Goal: Information Seeking & Learning: Understand process/instructions

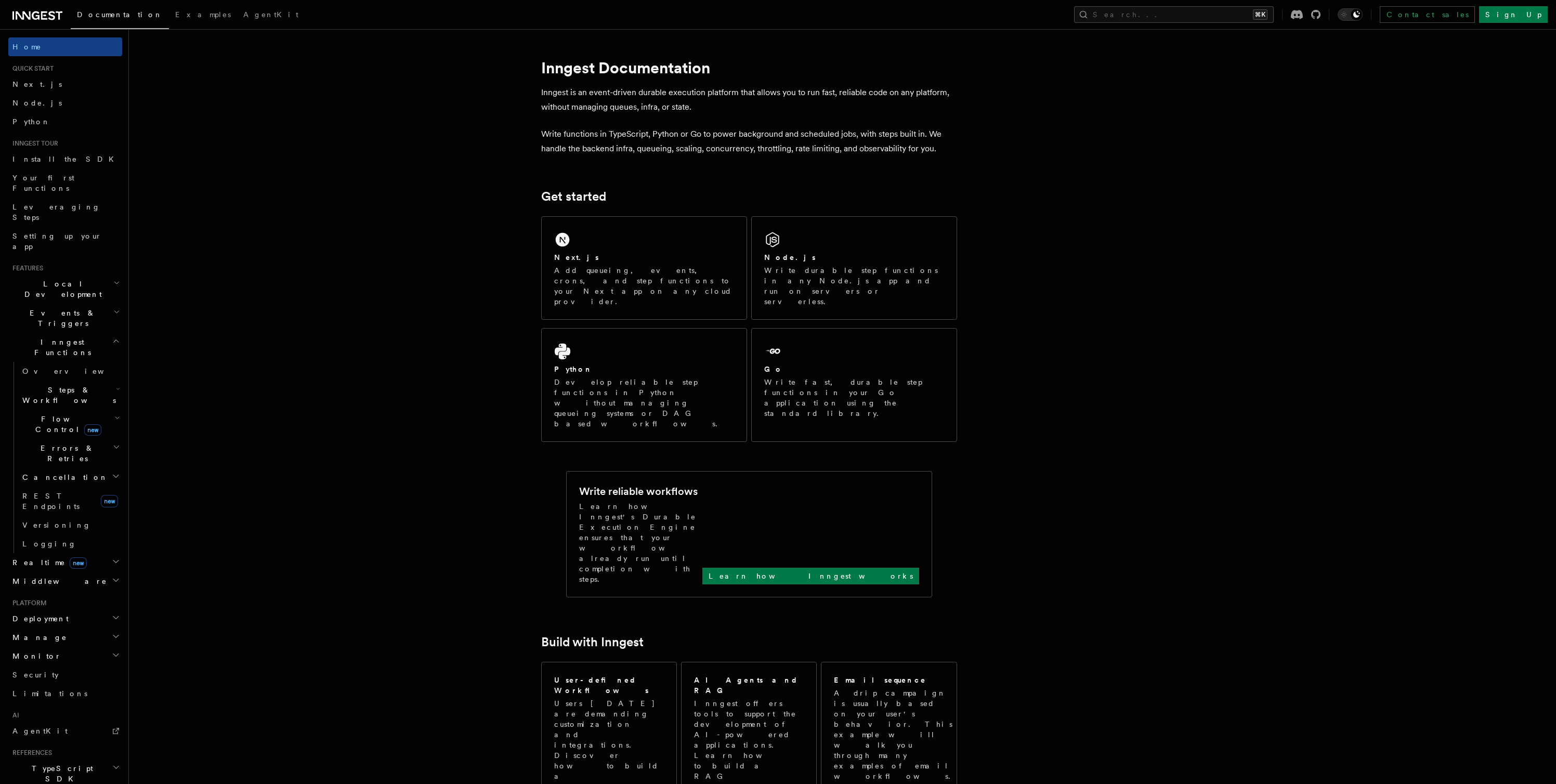
click at [69, 278] on span "Local Development" at bounding box center [61, 288] width 105 height 21
click at [61, 368] on link "Development with Docker" at bounding box center [70, 382] width 104 height 29
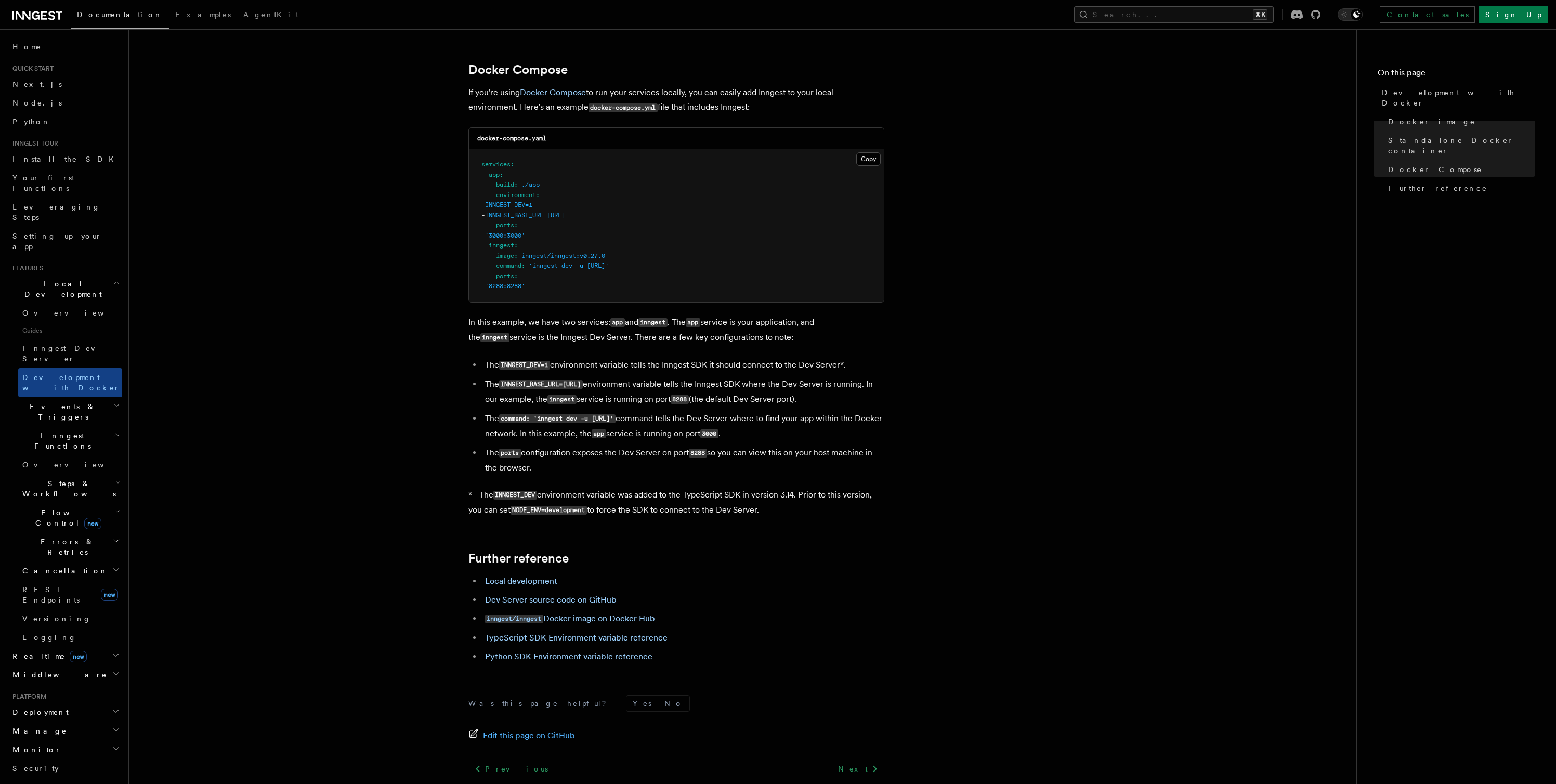
scroll to position [661, 0]
click at [534, 582] on link "Local development" at bounding box center [521, 578] width 72 height 10
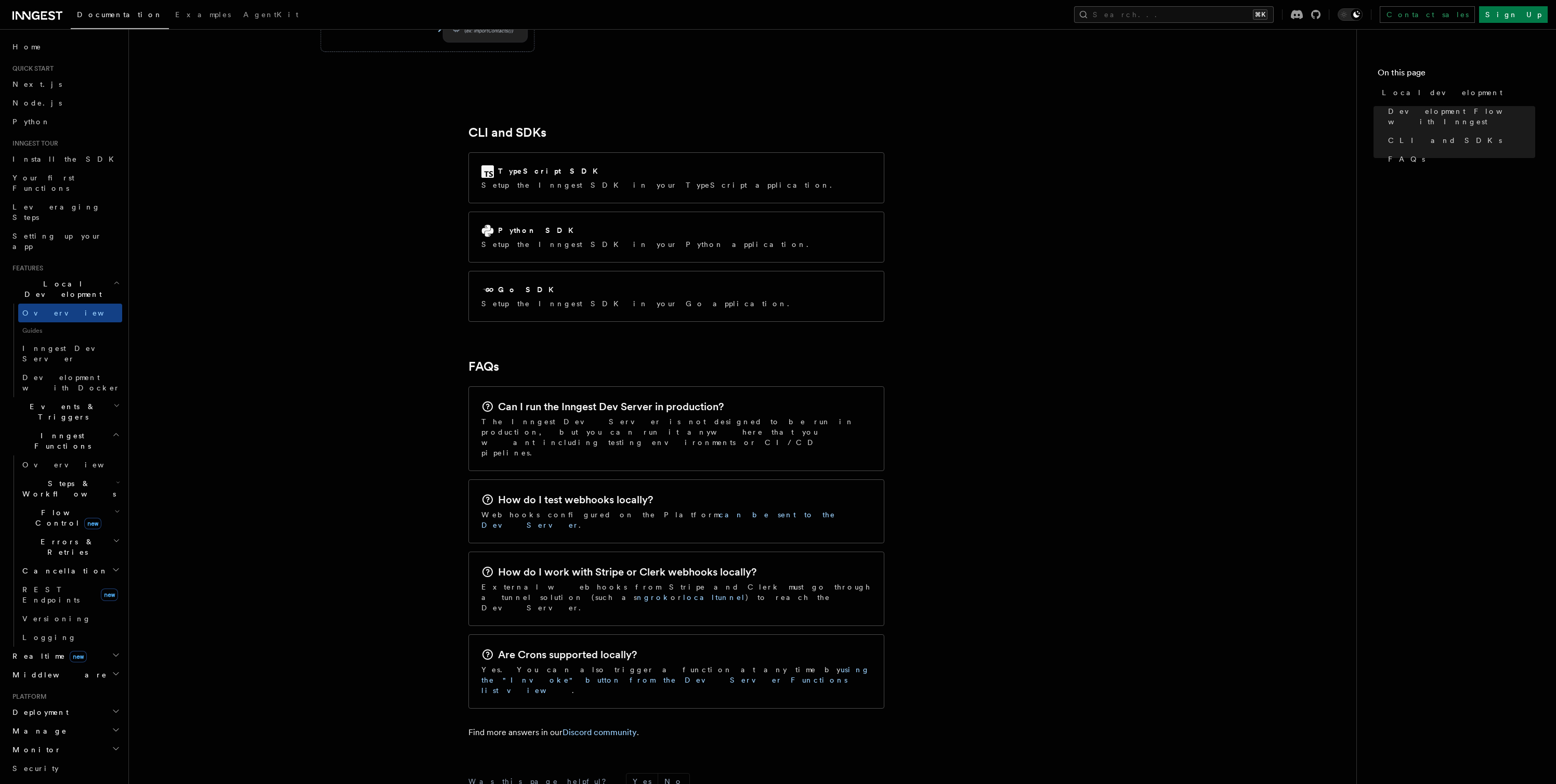
scroll to position [1349, 0]
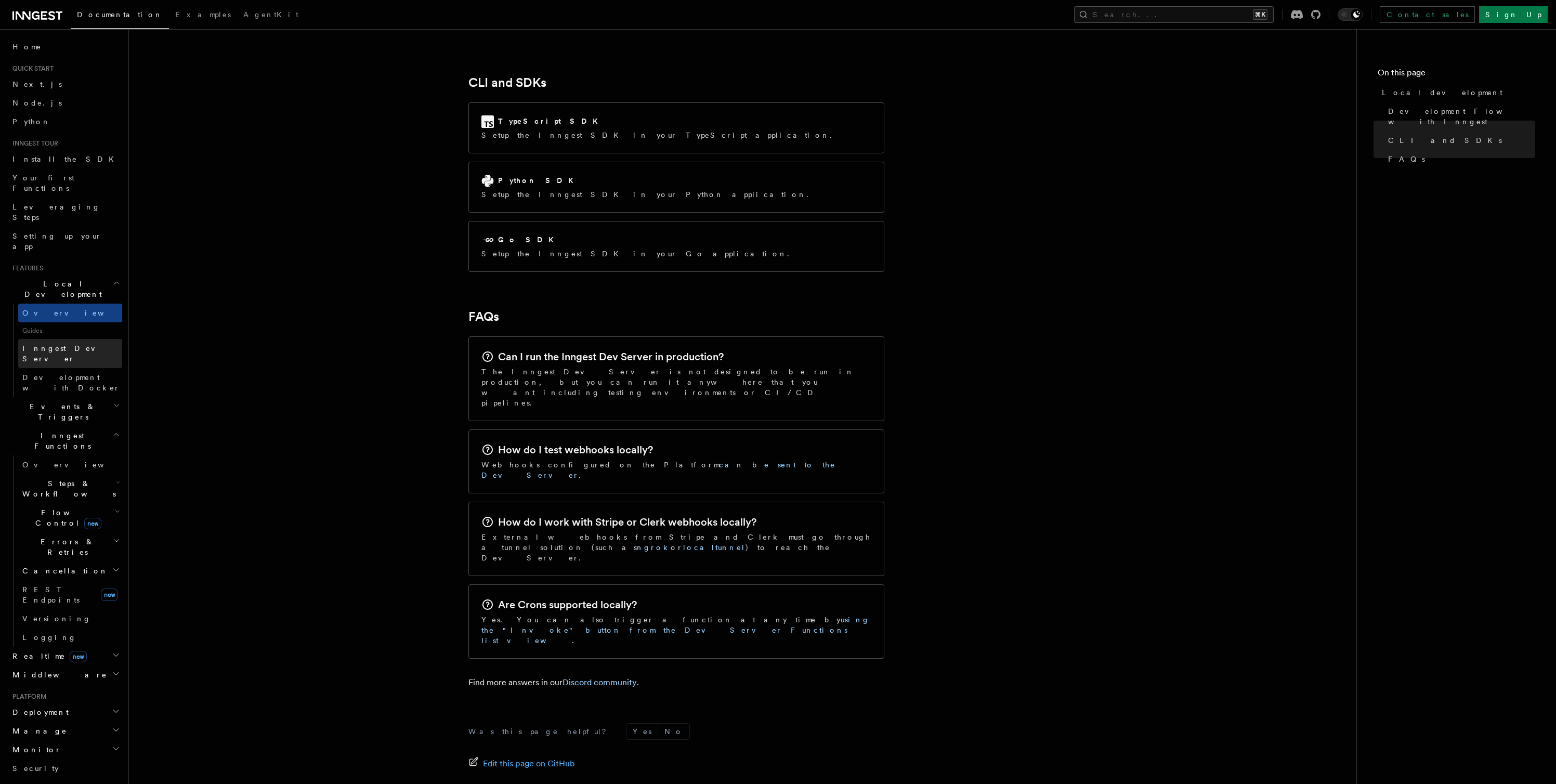
click at [58, 344] on span "Inngest Dev Server" at bounding box center [67, 354] width 89 height 19
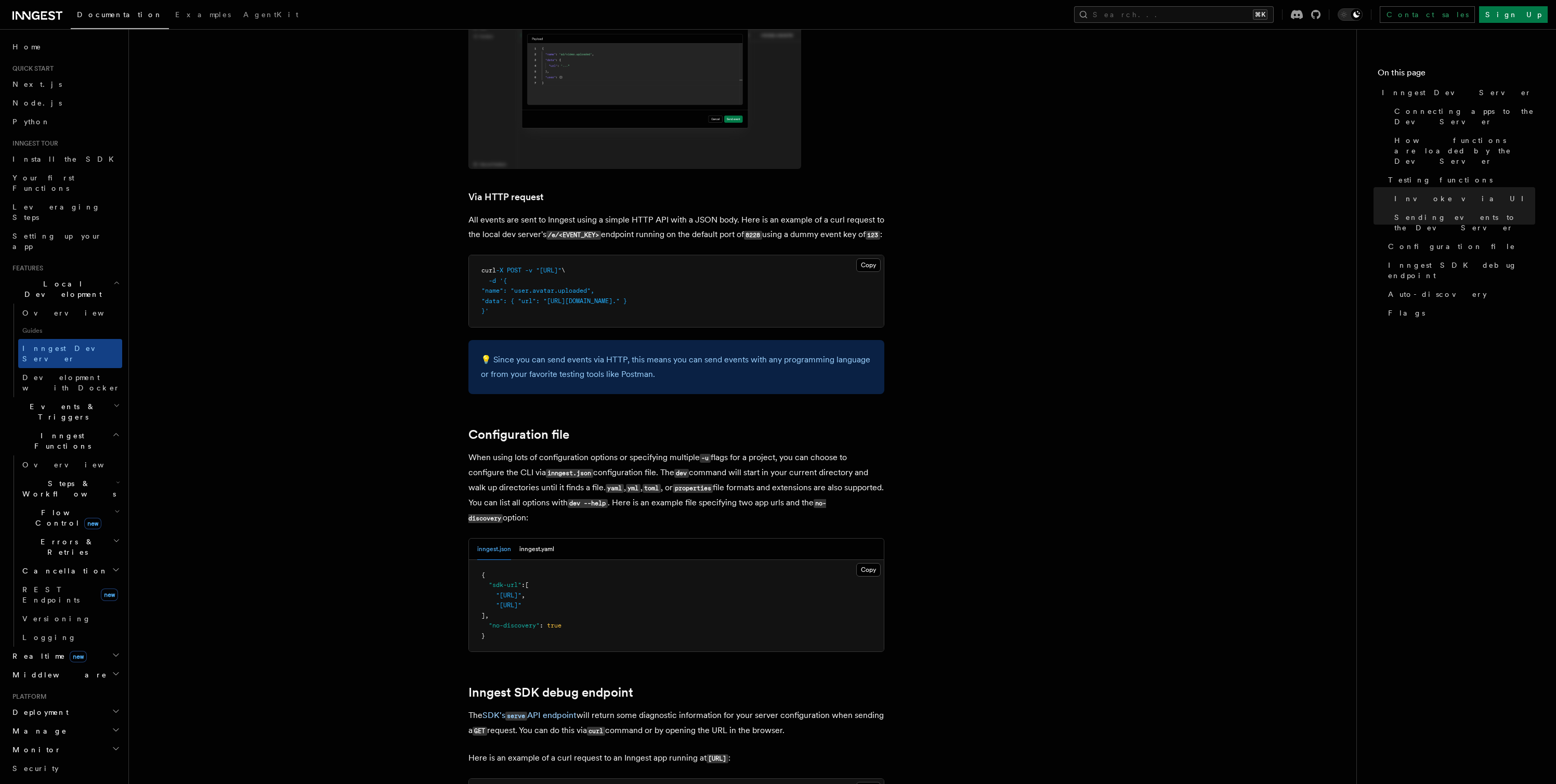
scroll to position [2070, 0]
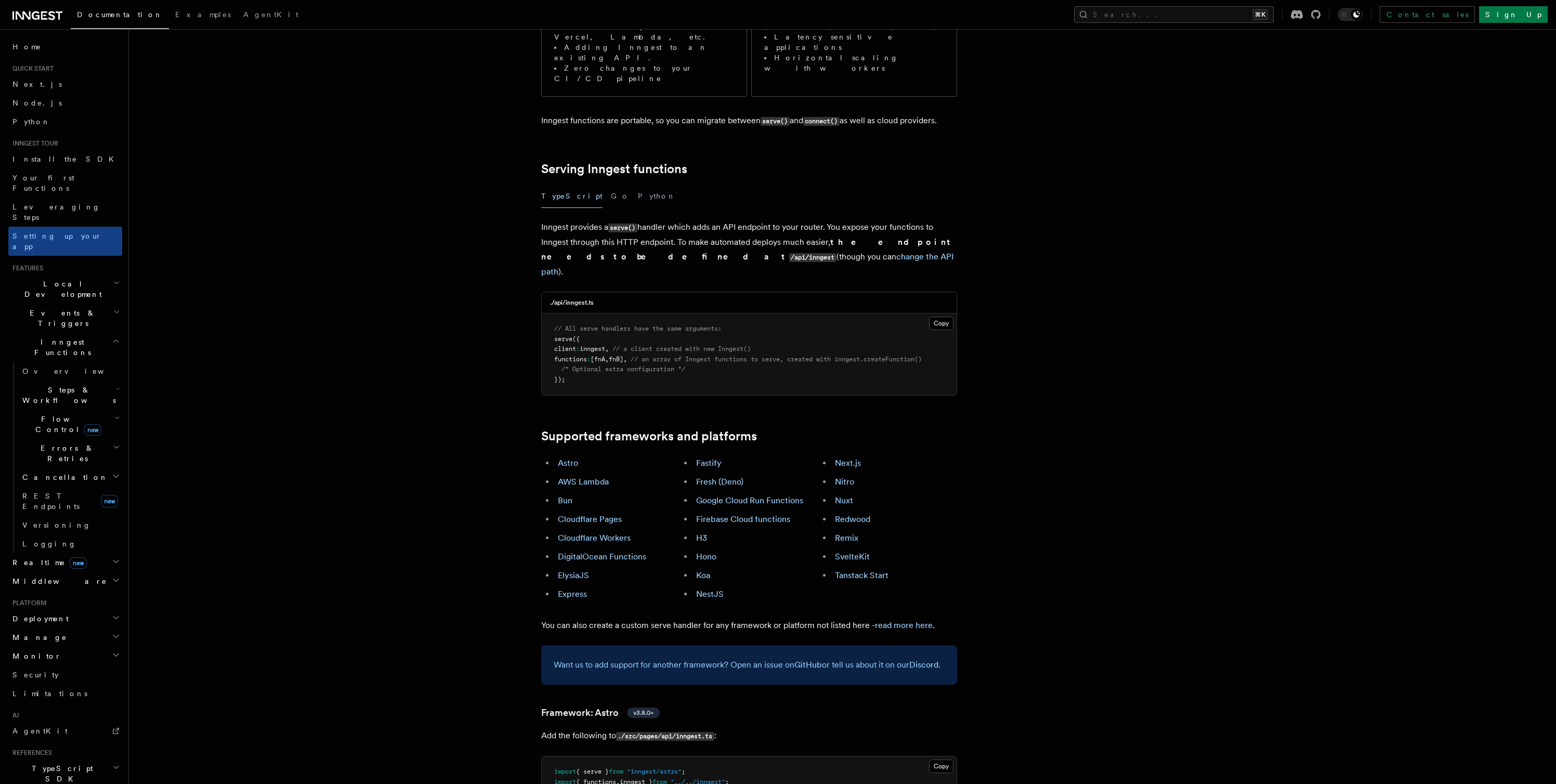
scroll to position [319, 0]
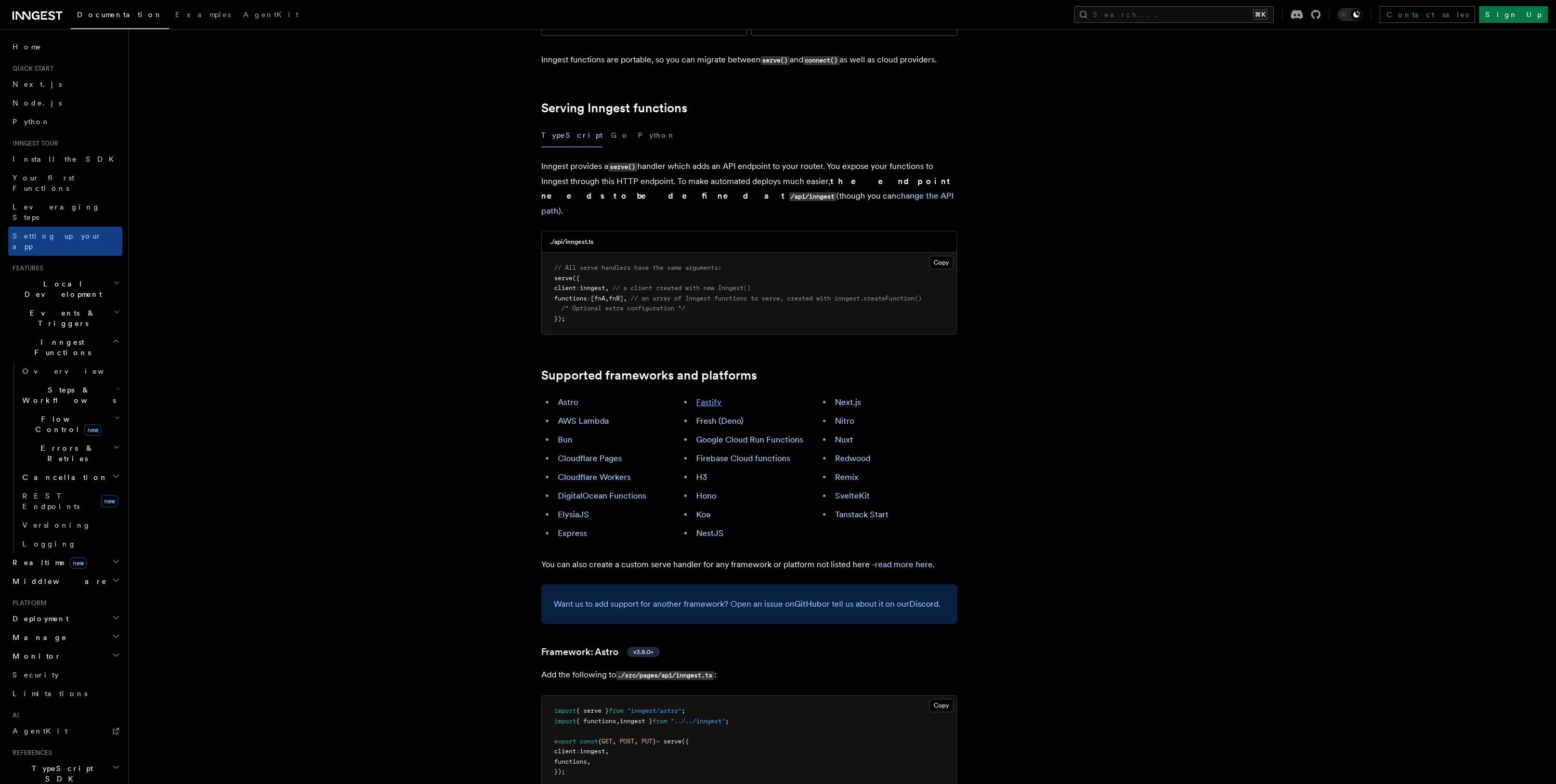
click at [712, 397] on link "Fastify" at bounding box center [709, 402] width 26 height 10
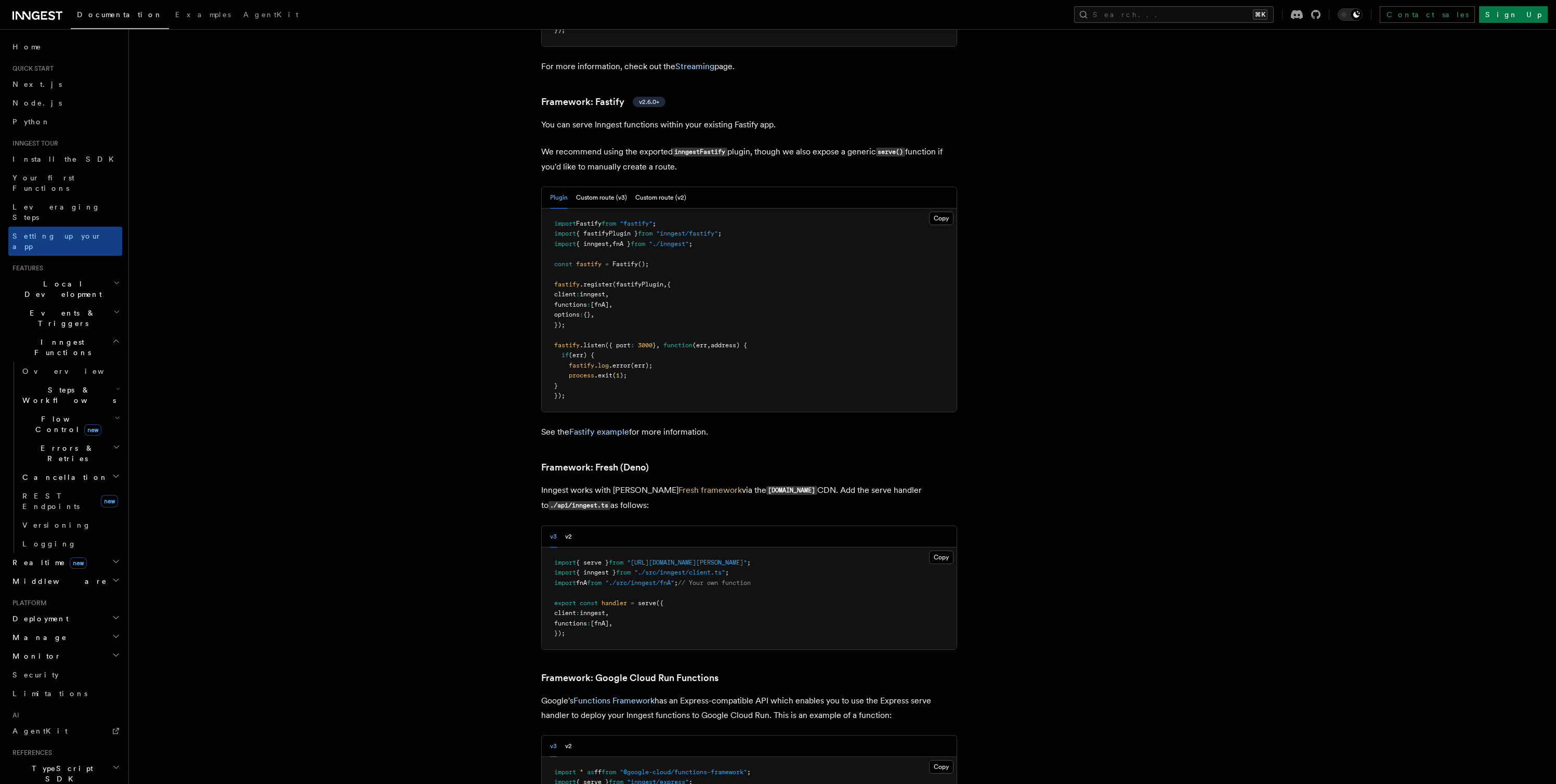
scroll to position [3538, 0]
